Goal: Check status

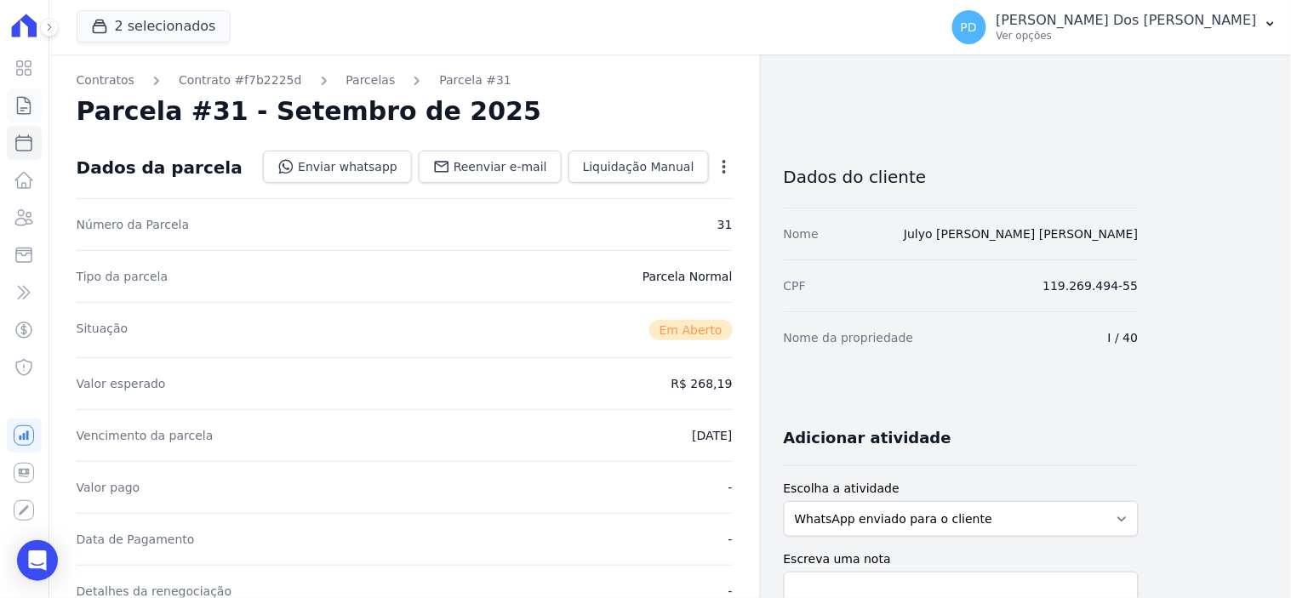
scroll to position [567, 0]
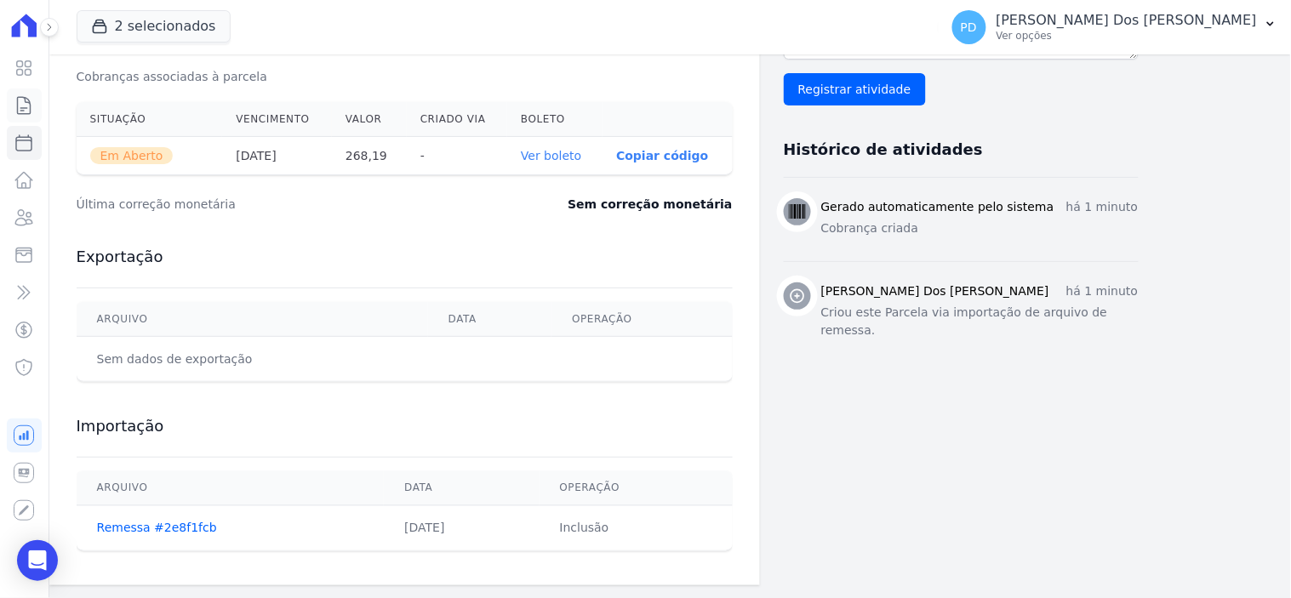
click at [26, 106] on icon at bounding box center [24, 105] width 20 height 20
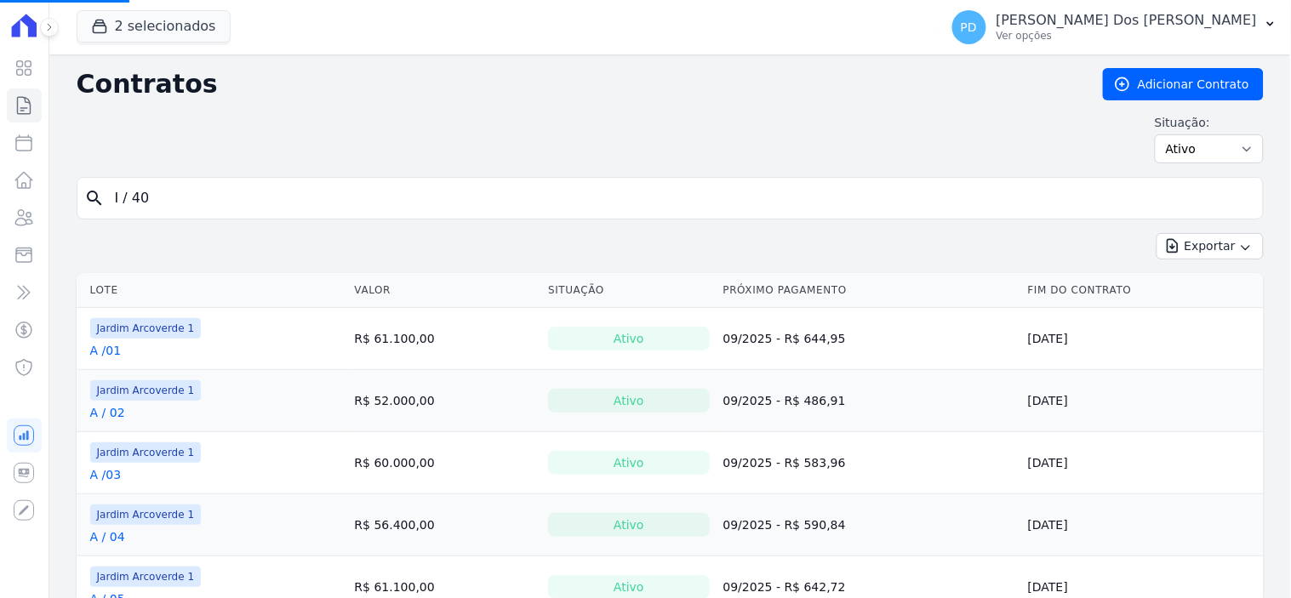
click at [285, 202] on input "I / 40" at bounding box center [680, 198] width 1151 height 34
click at [208, 200] on input "search" at bounding box center [680, 198] width 1151 height 34
type input "j / 16"
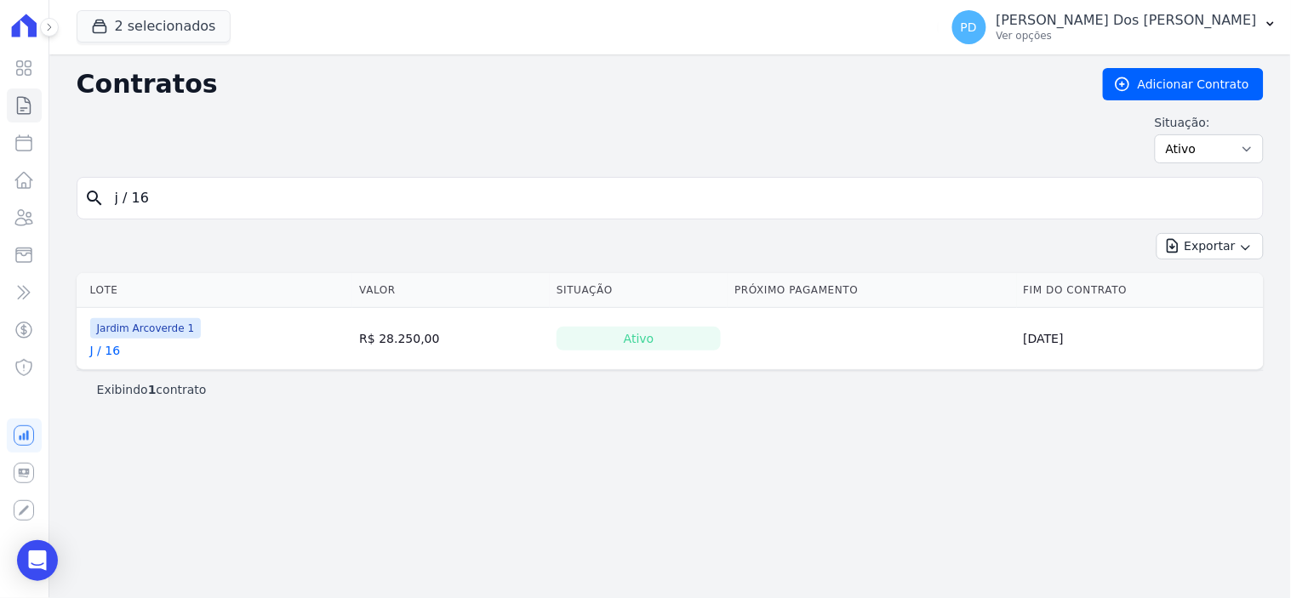
click at [100, 347] on link "J / 16" at bounding box center [105, 350] width 31 height 17
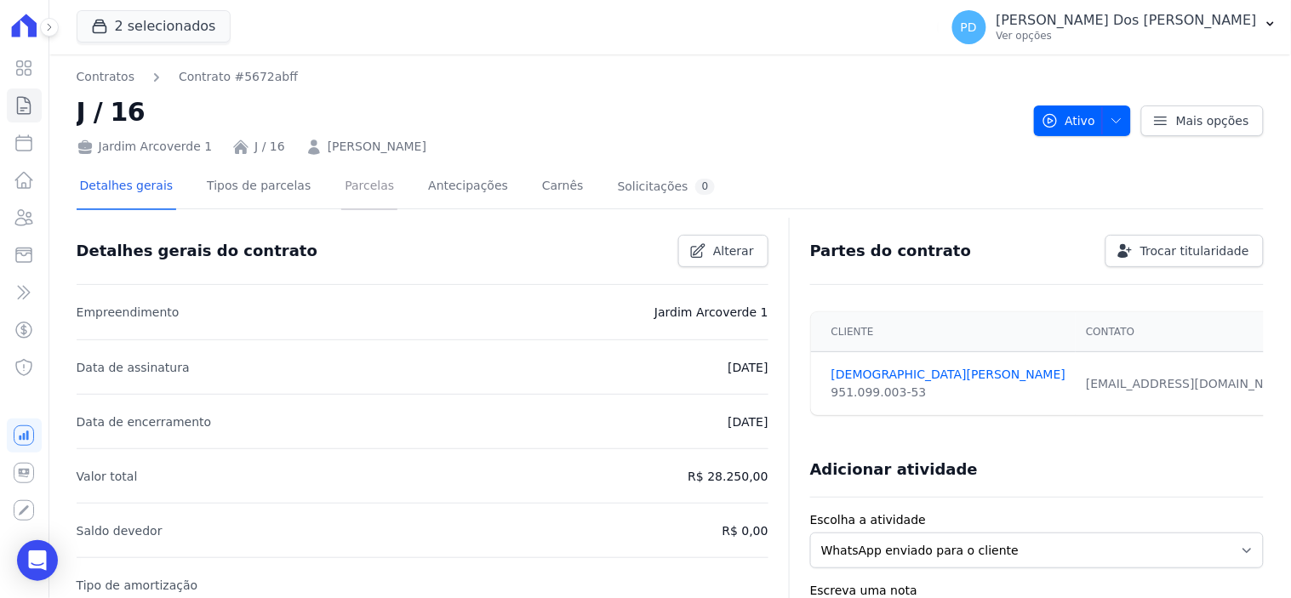
click at [368, 180] on link "Parcelas" at bounding box center [369, 187] width 56 height 45
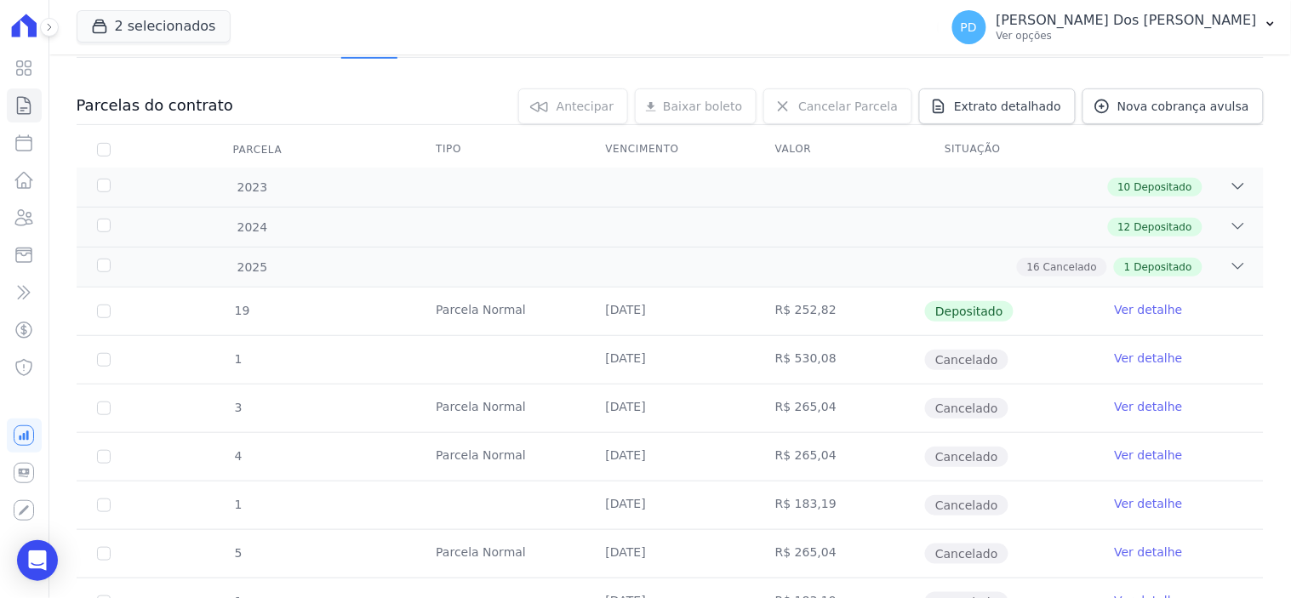
scroll to position [148, 0]
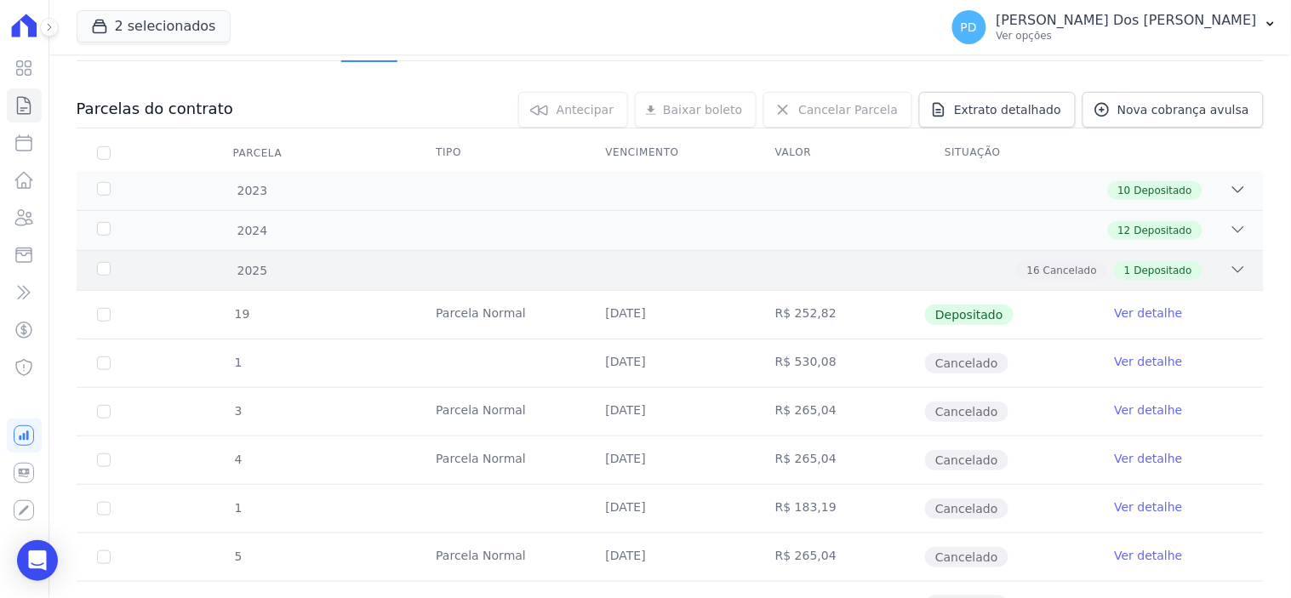
click at [106, 265] on div "2025" at bounding box center [147, 271] width 106 height 18
click at [106, 266] on div "2025" at bounding box center [147, 271] width 106 height 18
